Goal: Task Accomplishment & Management: Use online tool/utility

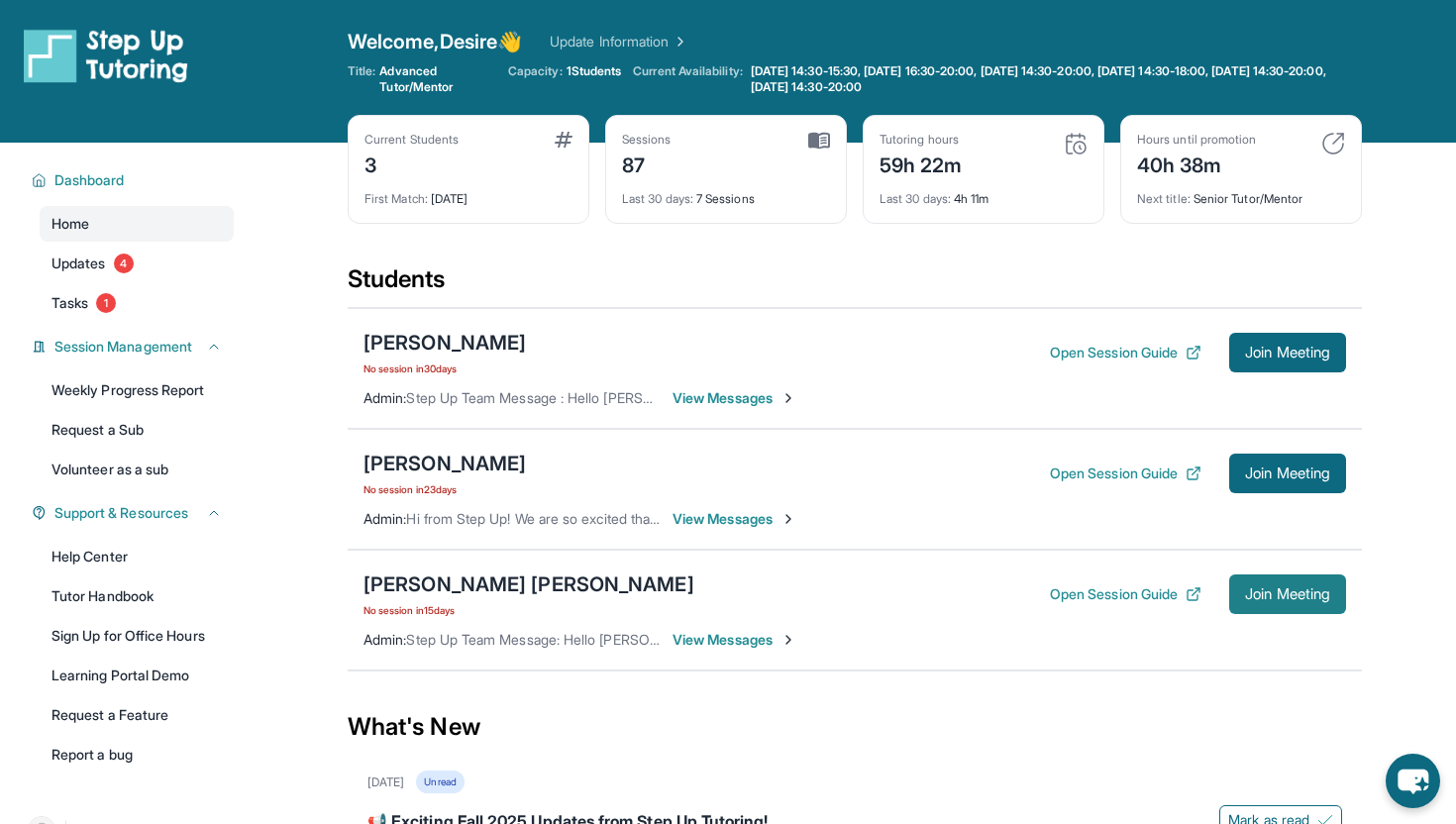
click at [1269, 588] on span "Join Meeting" at bounding box center [1288, 594] width 86 height 12
click at [1300, 594] on span "Join Meeting" at bounding box center [1288, 594] width 86 height 12
click at [1099, 594] on button "Open Session Guide" at bounding box center [1126, 594] width 151 height 20
click at [105, 284] on div "Home Updates 4 Tasks 1" at bounding box center [136, 263] width 194 height 114
click at [105, 306] on span "1" at bounding box center [106, 304] width 20 height 20
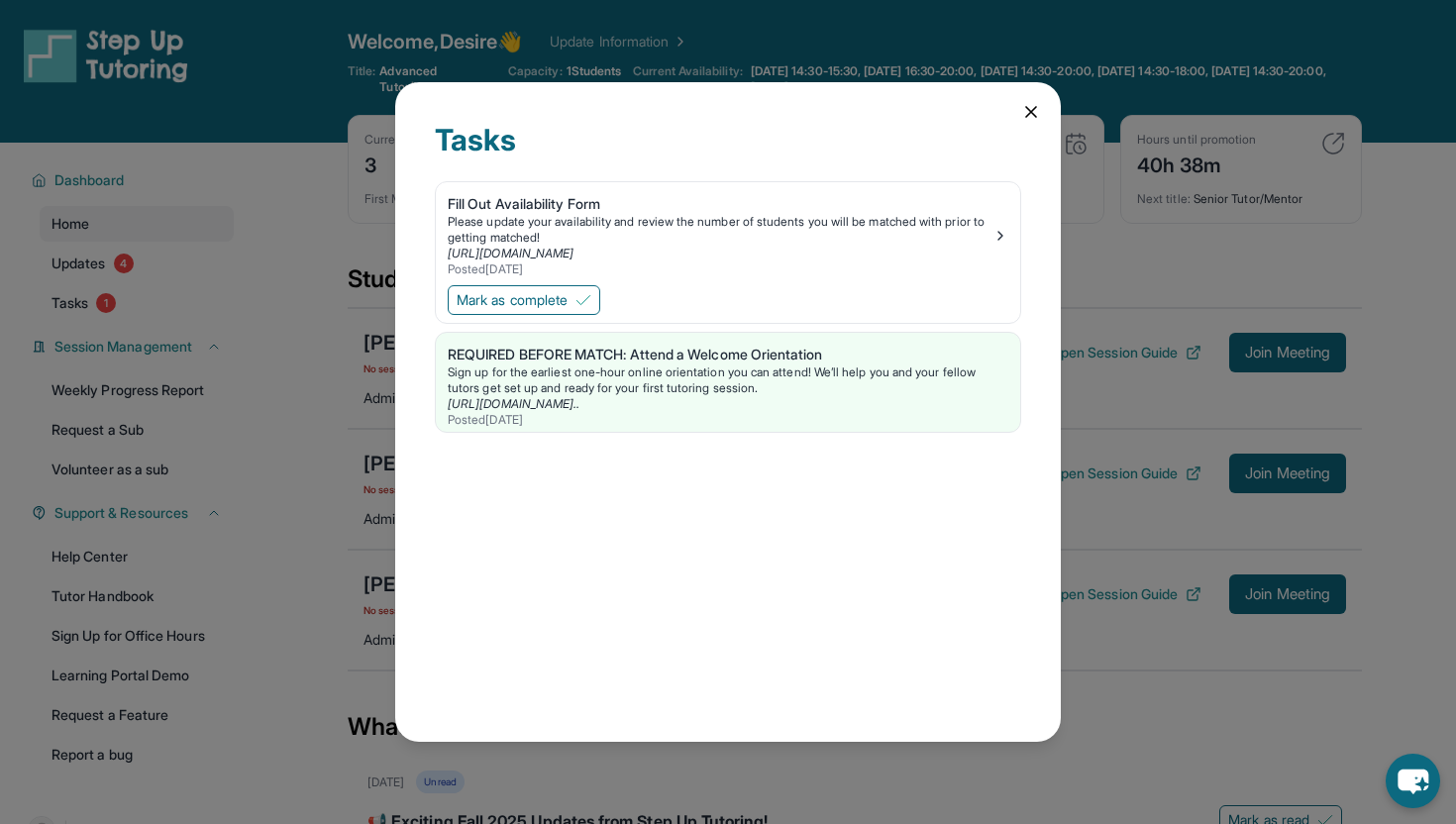
click at [1030, 103] on icon at bounding box center [1031, 112] width 20 height 20
